Goal: Task Accomplishment & Management: Manage account settings

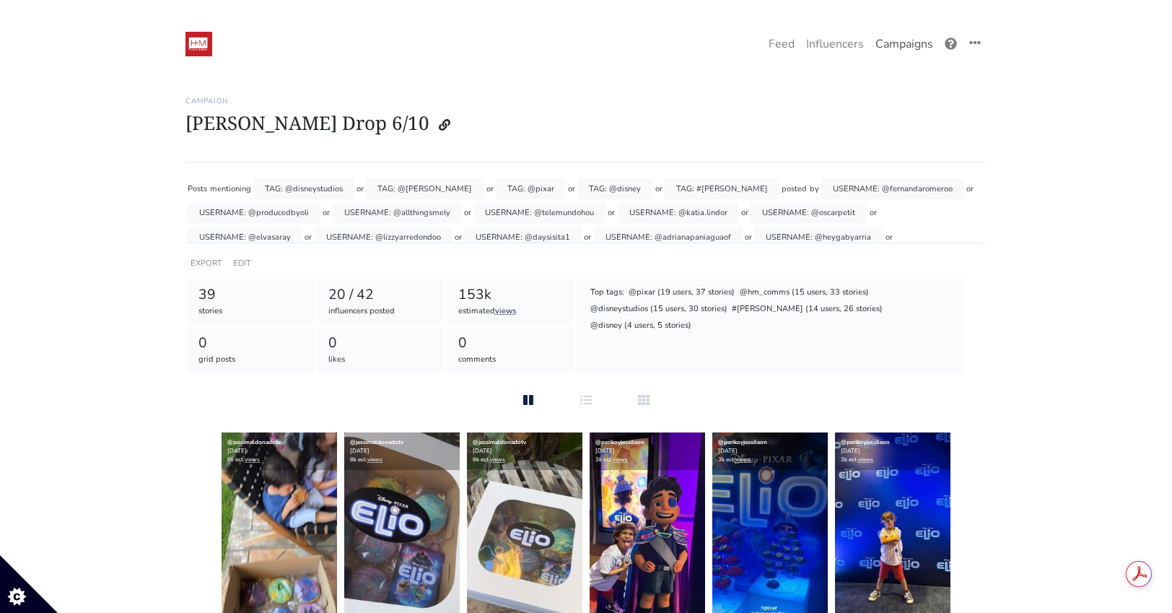
click at [905, 41] on link "Campaigns" at bounding box center [903, 44] width 69 height 29
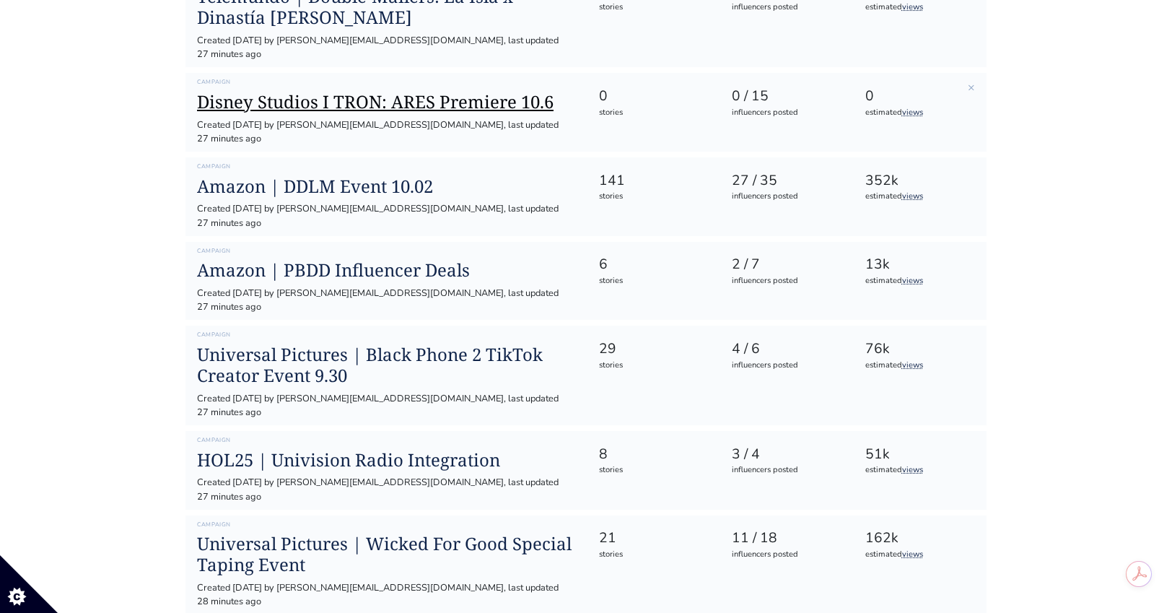
scroll to position [551, 0]
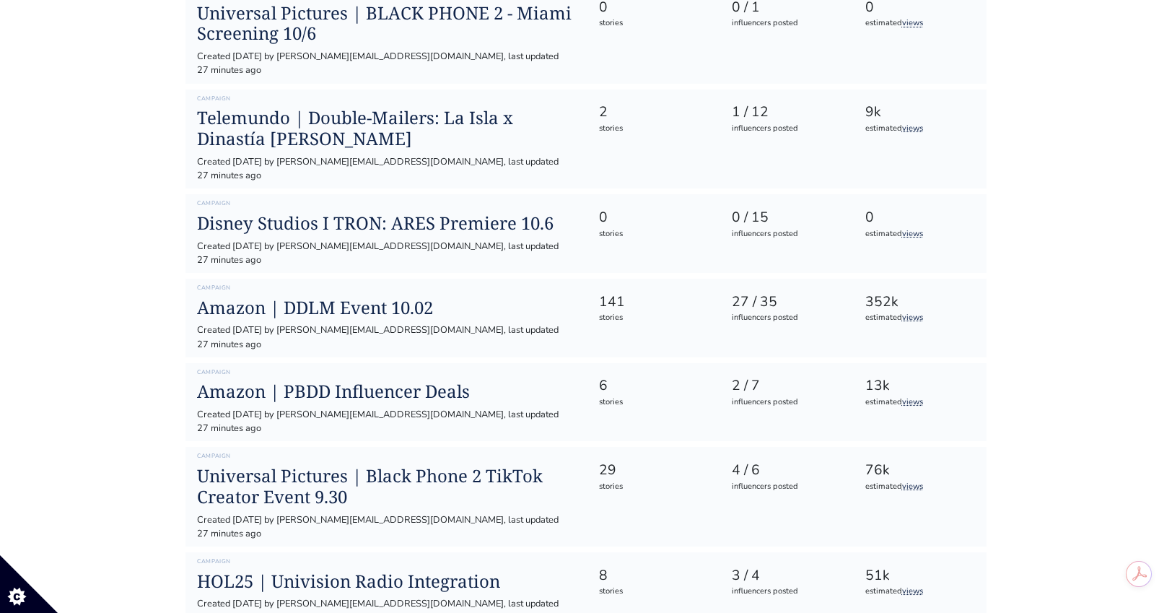
scroll to position [423, 0]
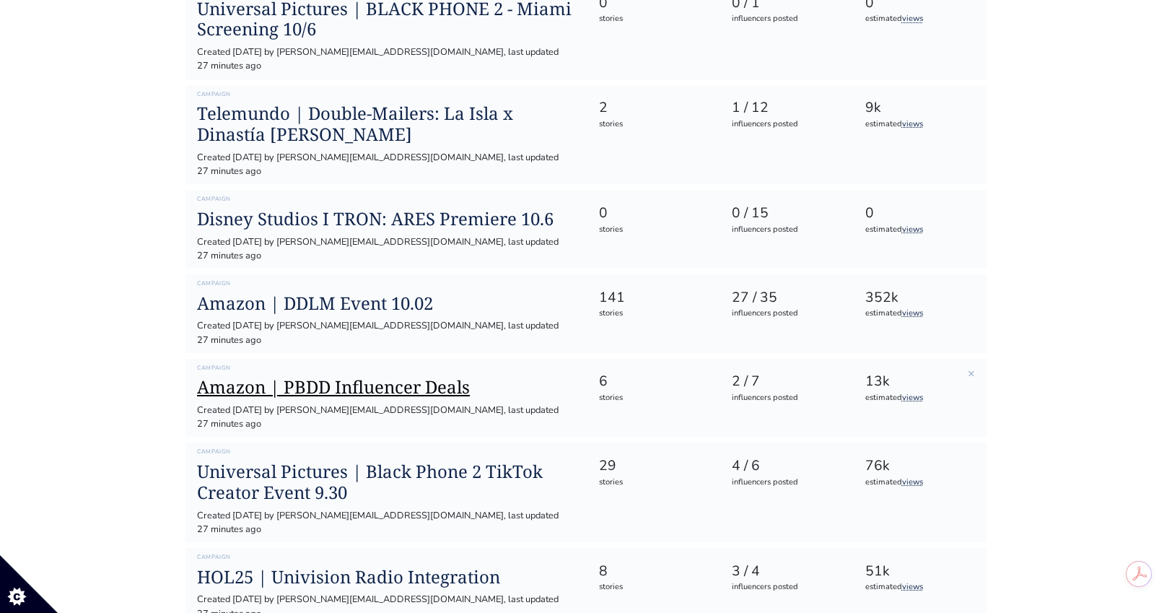
click at [436, 377] on h1 "Amazon | PBDD Influencer Deals" at bounding box center [386, 387] width 378 height 21
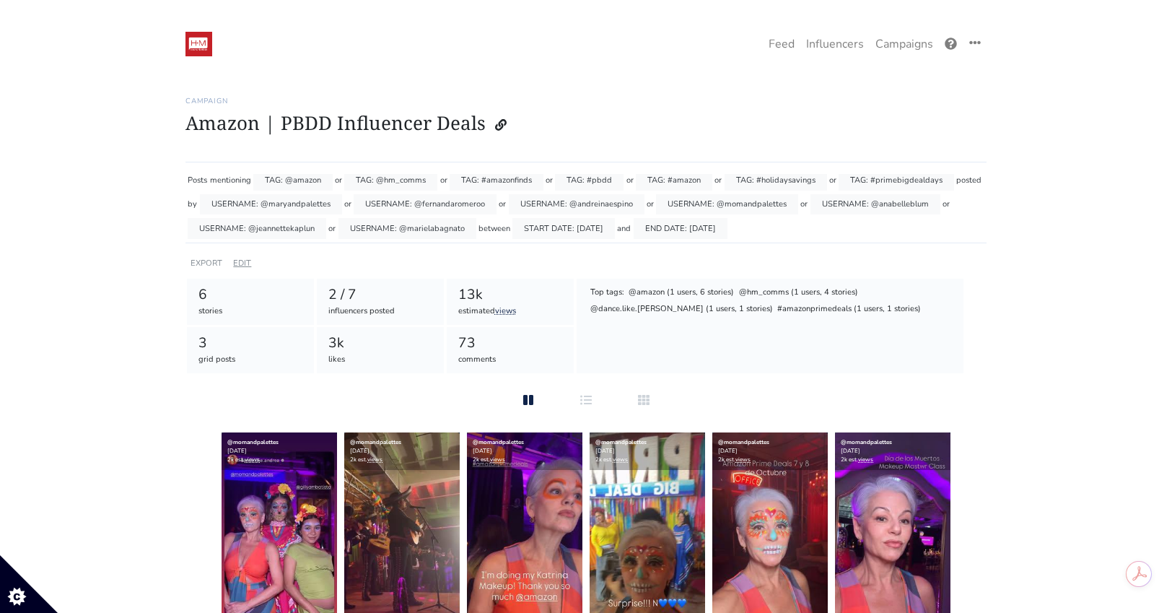
click at [241, 266] on link "EDIT" at bounding box center [242, 263] width 18 height 11
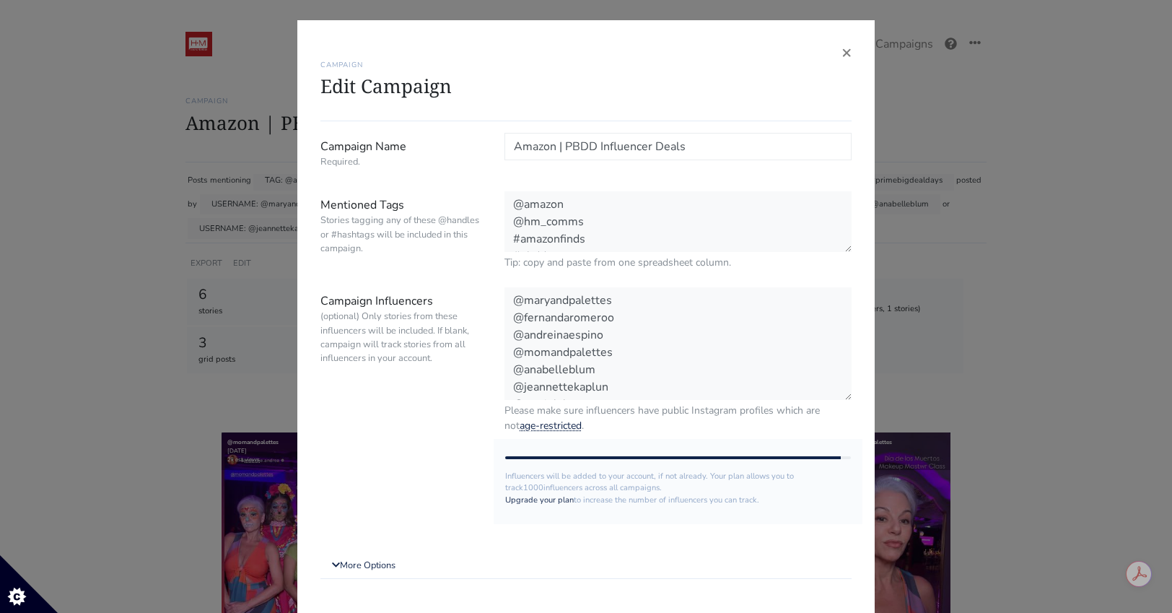
scroll to position [86, 0]
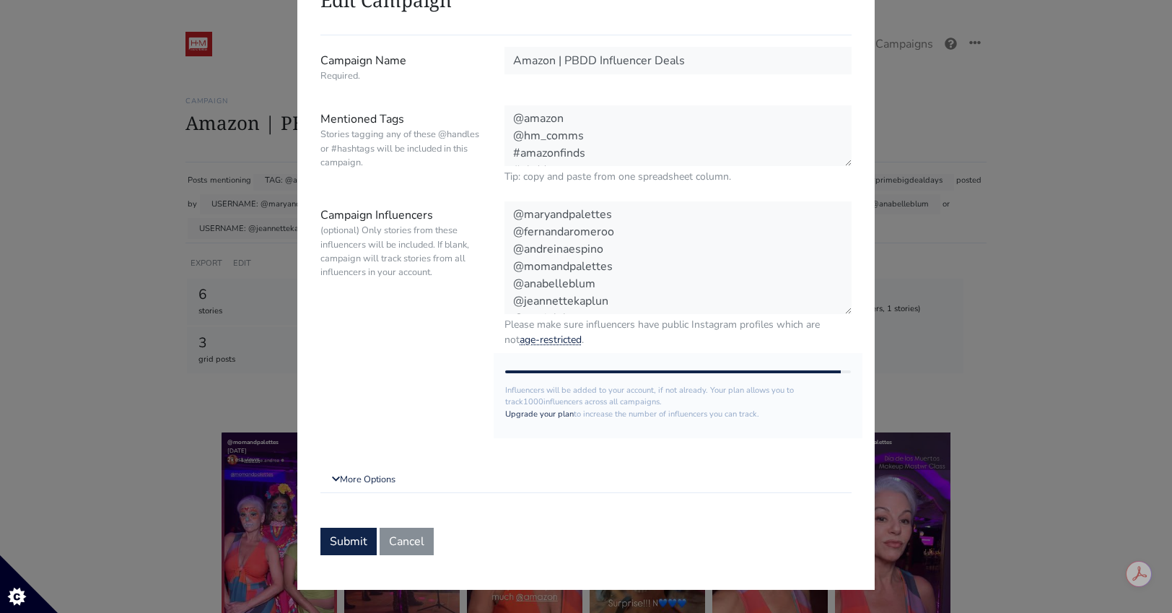
click at [379, 465] on form "Campaign Name Required. Amazon | PBDD Influencer Deals Mentioned Tags Stories t…" at bounding box center [585, 301] width 531 height 508
click at [381, 481] on link "More Options" at bounding box center [585, 480] width 531 height 26
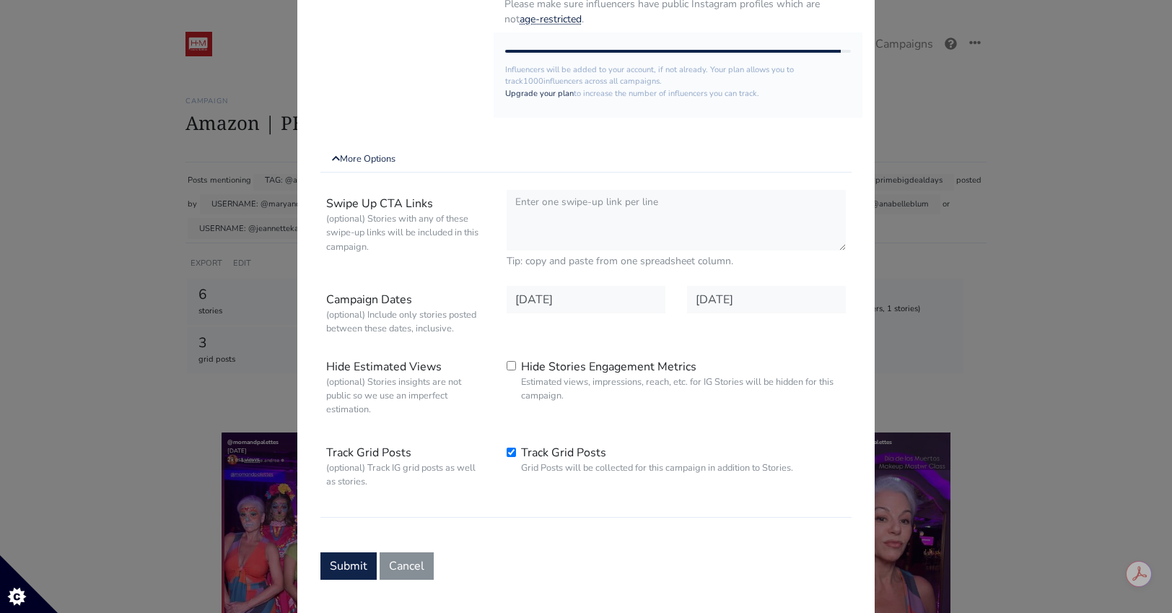
scroll to position [431, 0]
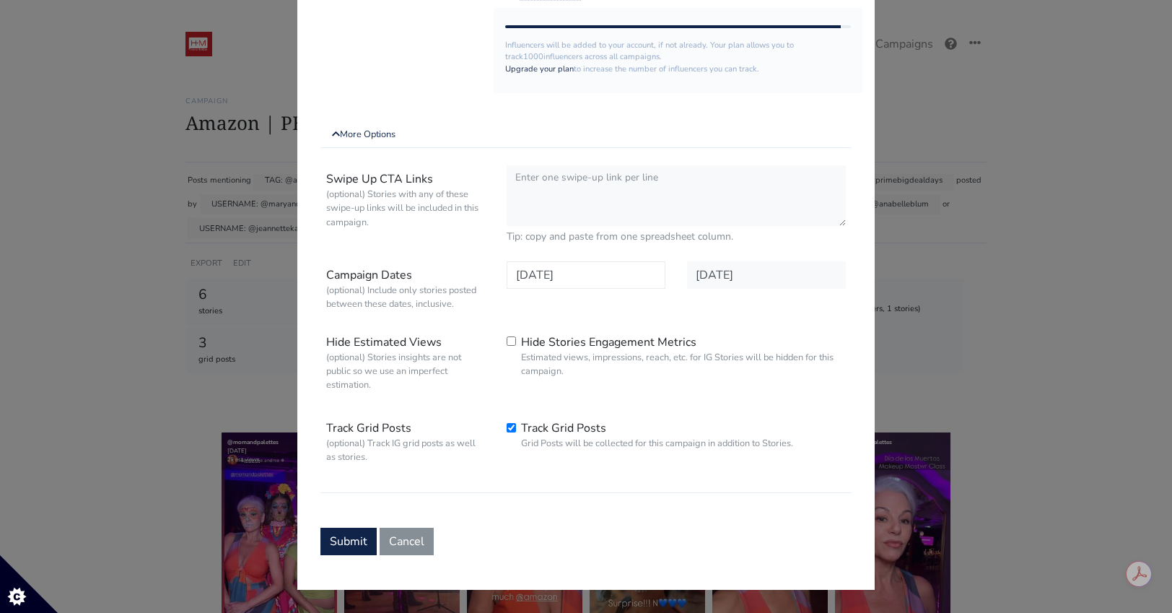
click at [626, 276] on input "2025-09-30" at bounding box center [585, 274] width 159 height 27
click at [334, 550] on button "Submit" at bounding box center [348, 540] width 56 height 27
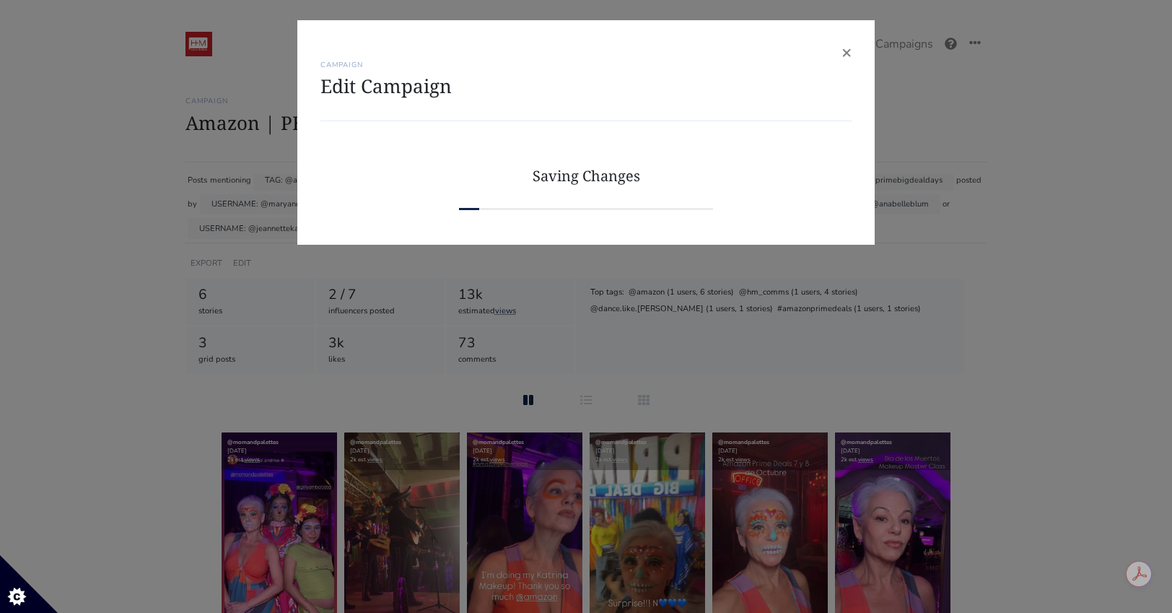
scroll to position [0, 0]
